Goal: Check status: Check status

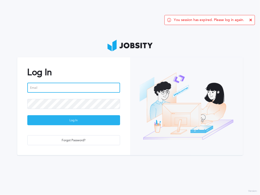
type input "[PERSON_NAME][EMAIL_ADDRESS][DOMAIN_NAME]"
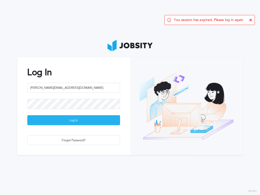
click at [75, 123] on div "Log In" at bounding box center [74, 121] width 92 height 10
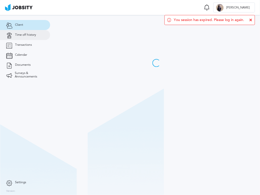
click at [19, 33] on span "Time off history" at bounding box center [25, 35] width 21 height 4
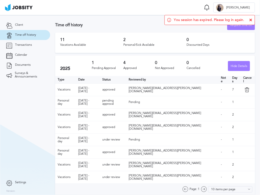
click at [126, 91] on td "approved" at bounding box center [113, 90] width 26 height 13
